Goal: Information Seeking & Learning: Learn about a topic

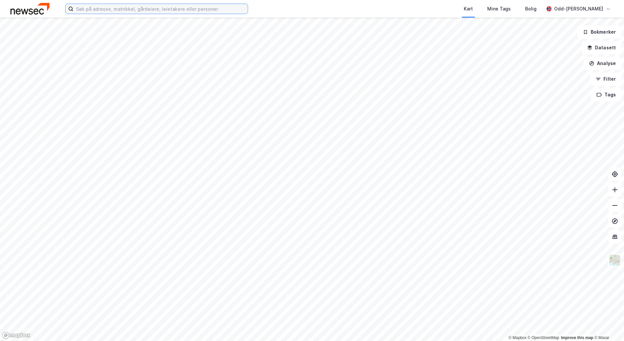
click at [128, 10] on input at bounding box center [160, 9] width 174 height 10
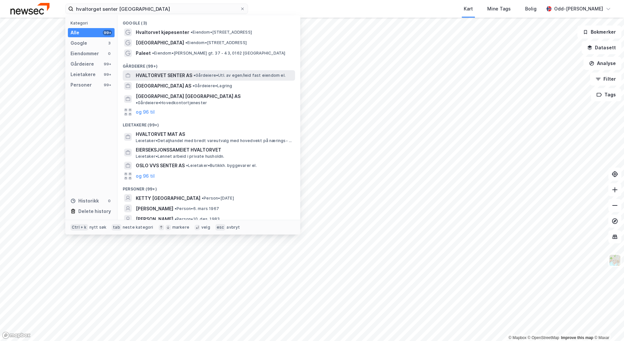
click at [182, 72] on span "HVALTORVET SENTER AS" at bounding box center [164, 75] width 56 height 8
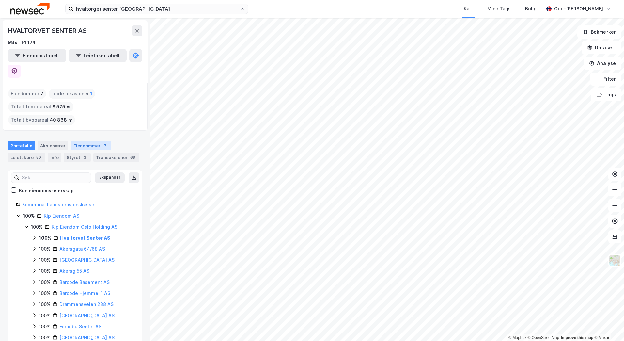
click at [80, 141] on div "Eiendommer 7" at bounding box center [91, 145] width 40 height 9
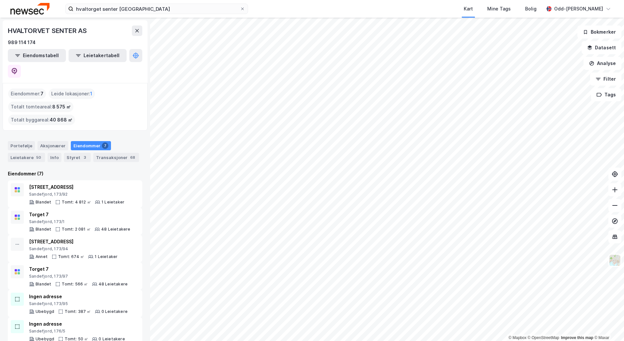
scroll to position [10, 0]
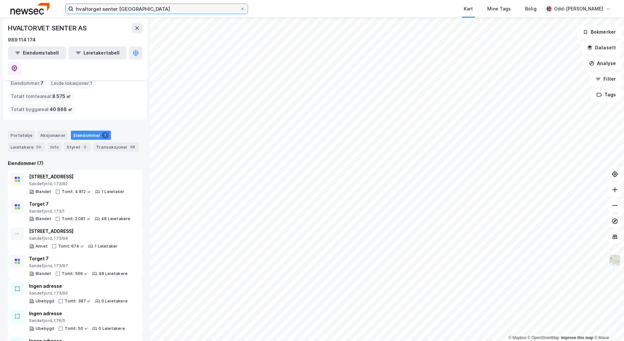
click at [147, 7] on input "hvaltorget senter [GEOGRAPHIC_DATA]" at bounding box center [156, 9] width 166 height 10
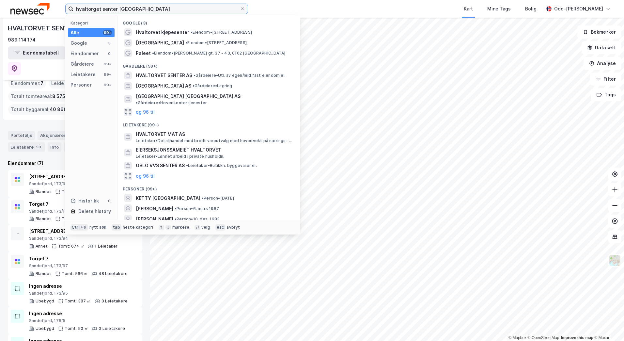
drag, startPoint x: 141, startPoint y: 9, endPoint x: 14, endPoint y: 8, distance: 127.3
click at [14, 8] on div "hvaltorget senter [GEOGRAPHIC_DATA] Kategori Alle 99+ Google 3 Eiendommer 0 Går…" at bounding box center [312, 9] width 624 height 18
paste input "Dronning [STREET_ADDRESS]"
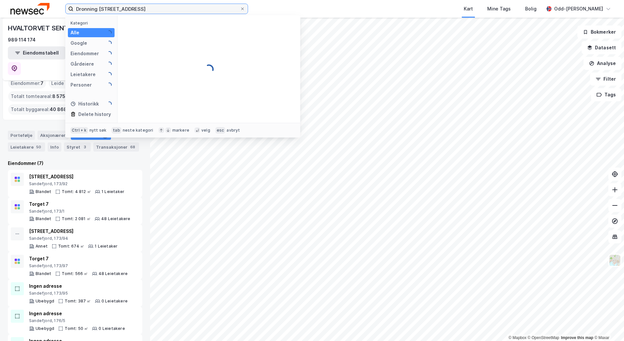
type input "Dronning [STREET_ADDRESS]"
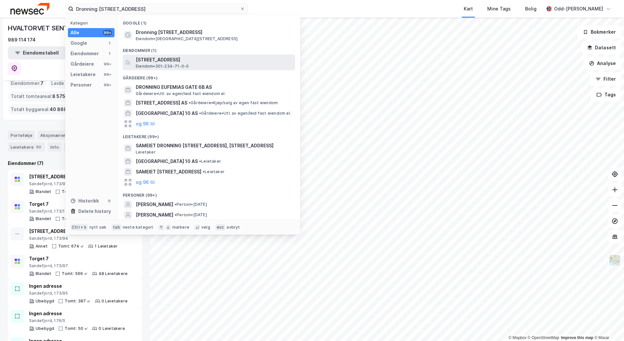
click at [173, 59] on span "[STREET_ADDRESS]" at bounding box center [214, 60] width 157 height 8
